Goal: Transaction & Acquisition: Purchase product/service

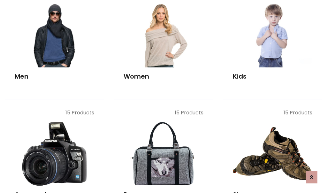
scroll to position [463, 0]
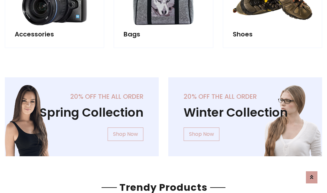
click at [163, 114] on div "20% off the all order Winter Collection Shop Now" at bounding box center [244, 121] width 163 height 89
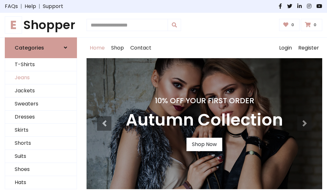
click at [41, 78] on link "Jeans" at bounding box center [40, 77] width 71 height 13
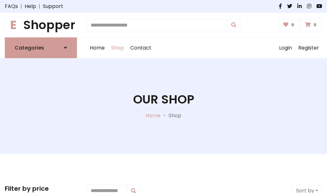
scroll to position [201, 0]
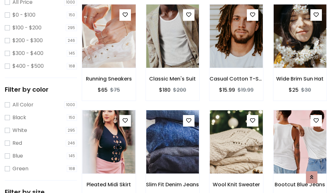
click at [108, 50] on img at bounding box center [108, 35] width 63 height 153
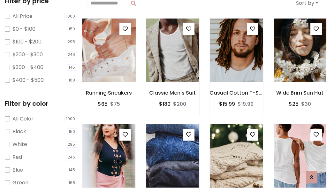
scroll to position [14, 0]
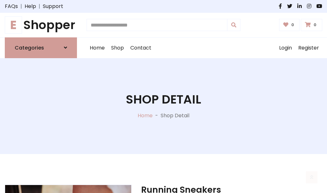
scroll to position [69, 0]
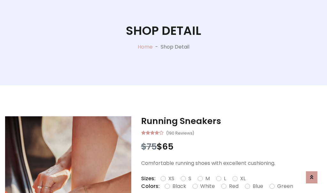
click at [233, 186] on label "Red" at bounding box center [234, 186] width 10 height 8
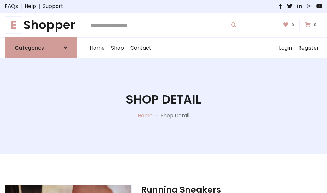
scroll to position [69, 0]
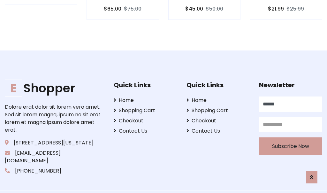
type input "******"
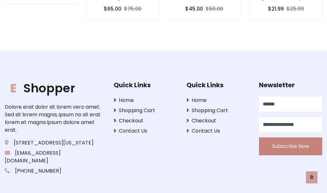
type input "**********"
click at [290, 138] on button "Subscribe Now" at bounding box center [290, 146] width 63 height 18
